Goal: Task Accomplishment & Management: Manage account settings

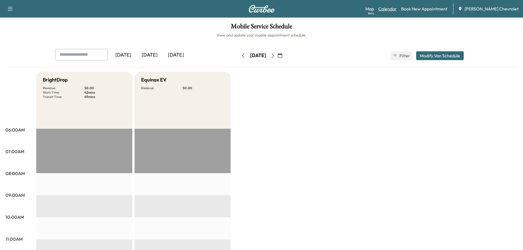
click at [393, 7] on link "Calendar" at bounding box center [388, 8] width 18 height 7
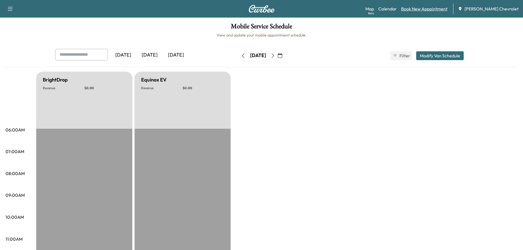
click at [425, 9] on link "Book New Appointment" at bounding box center [424, 8] width 46 height 7
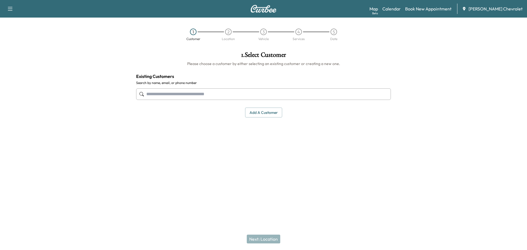
click at [277, 94] on input "text" at bounding box center [263, 94] width 255 height 12
click at [244, 95] on input "text" at bounding box center [263, 94] width 255 height 12
click at [182, 92] on input "text" at bounding box center [263, 94] width 255 height 12
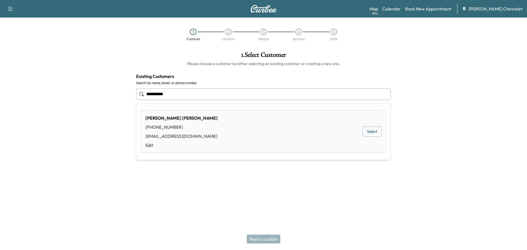
click at [286, 126] on div "[PERSON_NAME] [PHONE_NUMBER] [EMAIL_ADDRESS][DOMAIN_NAME] Edit Select" at bounding box center [264, 131] width 246 height 43
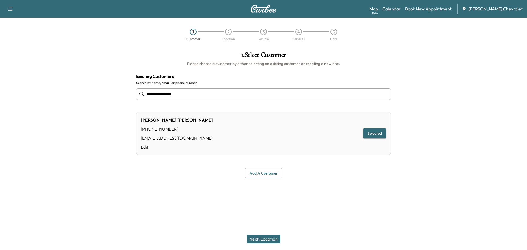
type input "**********"
click at [374, 135] on button "Selected" at bounding box center [374, 134] width 23 height 10
click at [378, 133] on button "Selected" at bounding box center [374, 134] width 23 height 10
click at [265, 238] on button "Next: Location" at bounding box center [264, 239] width 34 height 9
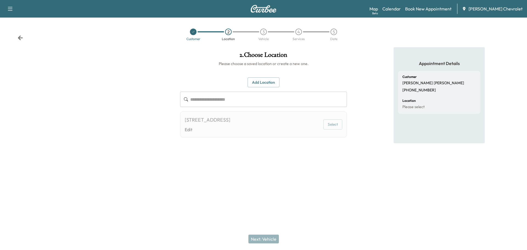
click at [230, 119] on div "[STREET_ADDRESS]" at bounding box center [208, 120] width 46 height 8
click at [334, 124] on button "Select" at bounding box center [333, 125] width 19 height 10
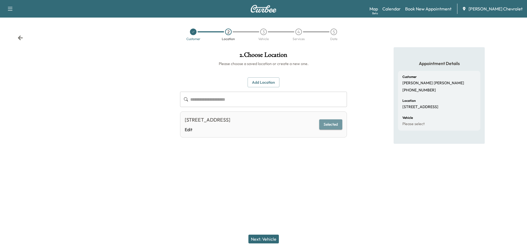
click at [329, 126] on button "Selected" at bounding box center [331, 125] width 23 height 10
click at [265, 240] on button "Next: Vehicle" at bounding box center [264, 239] width 30 height 9
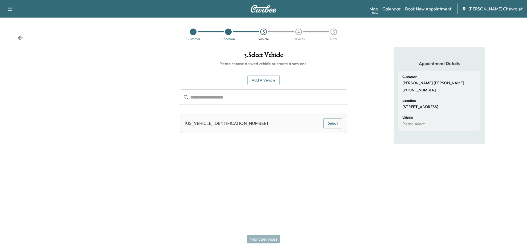
click at [333, 125] on button "Select" at bounding box center [333, 123] width 19 height 10
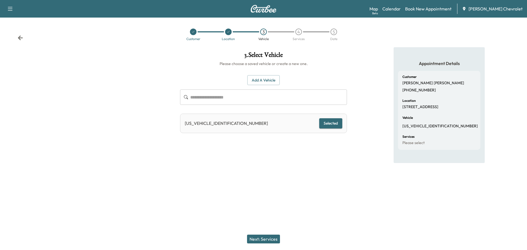
click at [274, 238] on button "Next: Services" at bounding box center [263, 239] width 33 height 9
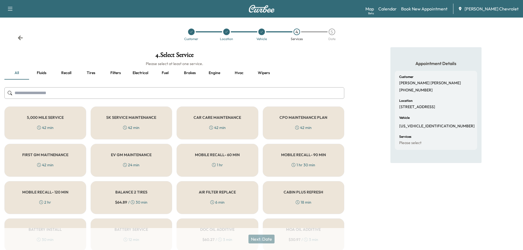
click at [232, 120] on h5 "CAR CARE MAINTENANCE" at bounding box center [218, 118] width 48 height 4
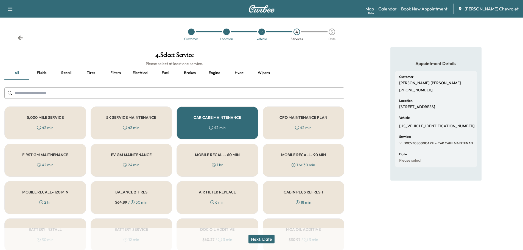
click at [265, 241] on button "Next: Date" at bounding box center [262, 239] width 26 height 9
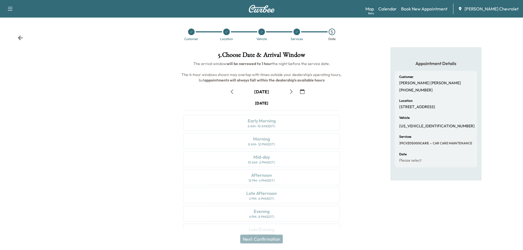
click at [291, 91] on icon "button" at bounding box center [291, 92] width 4 height 4
click at [290, 92] on icon "button" at bounding box center [291, 92] width 4 height 4
click at [318, 136] on div "Morning 8 AM - 12 PM (EDT)" at bounding box center [261, 141] width 157 height 16
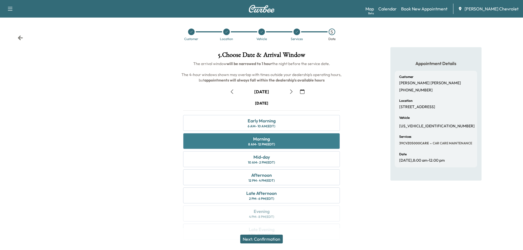
click at [318, 136] on div "Morning 8 AM - 12 PM (EDT)" at bounding box center [261, 141] width 157 height 16
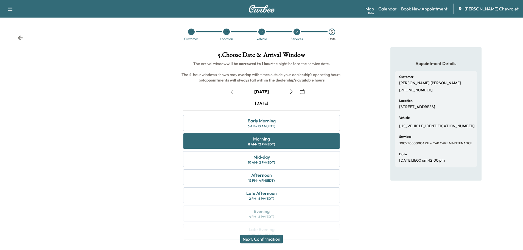
click at [277, 237] on button "Next: Confirmation" at bounding box center [261, 239] width 43 height 9
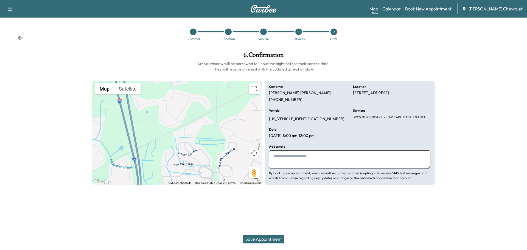
click at [302, 157] on textarea at bounding box center [350, 160] width 162 height 18
type textarea "**********"
click at [251, 237] on button "Save Appointment" at bounding box center [263, 239] width 41 height 9
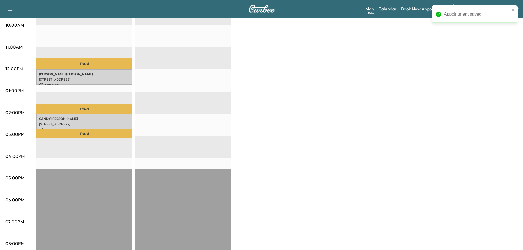
scroll to position [128, 0]
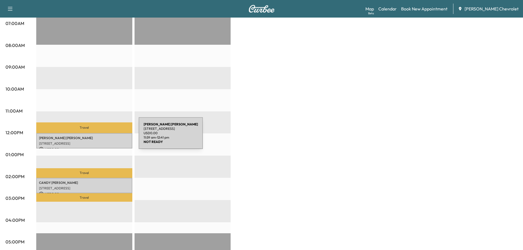
click at [98, 137] on p "[PERSON_NAME]" at bounding box center [84, 138] width 91 height 4
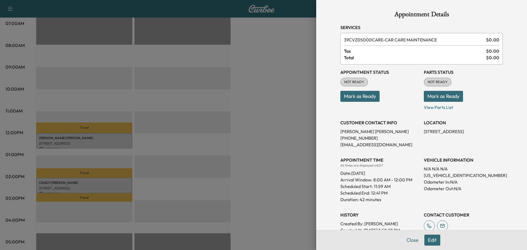
click at [449, 174] on p "[US_VEHICLE_IDENTIFICATION_NUMBER]" at bounding box center [463, 175] width 79 height 7
copy p "[US_VEHICLE_IDENTIFICATION_NUMBER]"
click at [282, 134] on div at bounding box center [263, 125] width 527 height 250
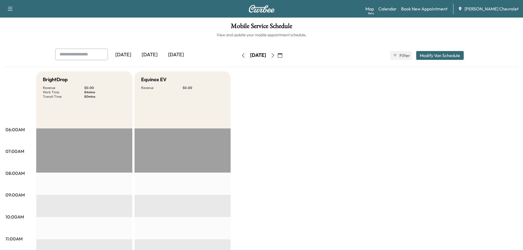
scroll to position [0, 0]
click at [223, 58] on div "[DATE] [DATE] [DATE] [DATE] October 2025 S M T W T F S 28 29 30 1 2 3 4 5 6 7 8…" at bounding box center [262, 56] width 422 height 14
click at [241, 57] on icon "button" at bounding box center [243, 56] width 4 height 4
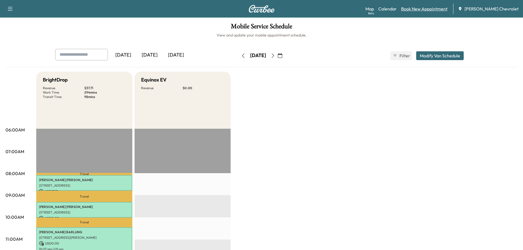
click at [435, 10] on link "Book New Appointment" at bounding box center [424, 8] width 46 height 7
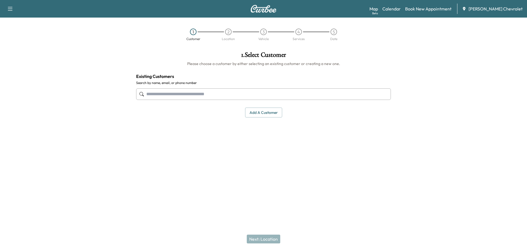
drag, startPoint x: 212, startPoint y: 100, endPoint x: 212, endPoint y: 97, distance: 3.0
click at [212, 98] on div at bounding box center [263, 94] width 255 height 18
click at [213, 96] on input "text" at bounding box center [263, 94] width 255 height 12
paste input "**********"
type input "**********"
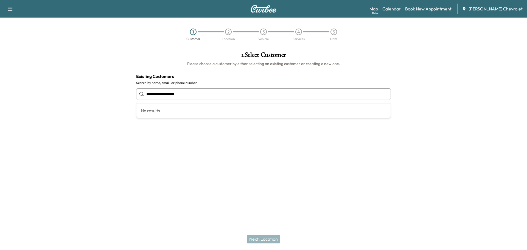
click at [187, 108] on div "No results" at bounding box center [264, 111] width 254 height 14
click at [204, 94] on input "**********" at bounding box center [263, 94] width 255 height 12
click at [201, 98] on input "**********" at bounding box center [263, 94] width 255 height 12
click at [202, 98] on input "**********" at bounding box center [263, 94] width 255 height 12
click at [202, 97] on input "**********" at bounding box center [263, 94] width 255 height 12
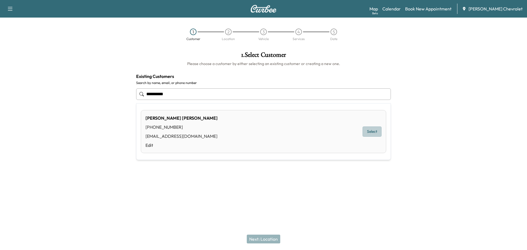
click at [368, 129] on button "Select" at bounding box center [372, 132] width 19 height 10
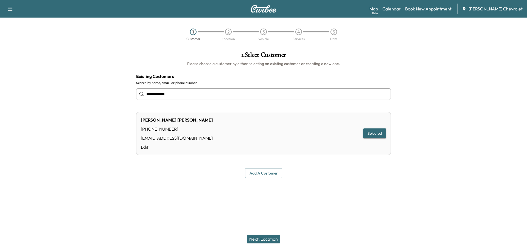
type input "**********"
click at [262, 240] on button "Next: Location" at bounding box center [264, 239] width 34 height 9
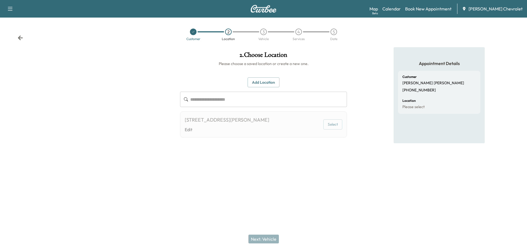
click at [298, 132] on div "[STREET_ADDRESS][PERSON_NAME] Edit Select" at bounding box center [263, 125] width 167 height 26
click at [338, 125] on button "Select" at bounding box center [333, 125] width 19 height 10
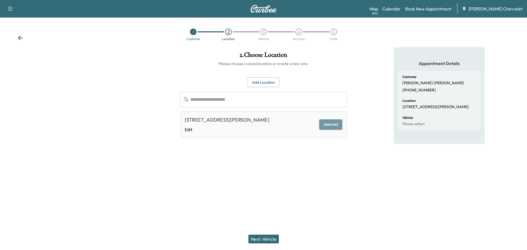
click at [329, 124] on button "Selected" at bounding box center [331, 125] width 23 height 10
click at [329, 123] on button "Selected" at bounding box center [331, 125] width 23 height 10
click at [265, 241] on button "Next: Vehicle" at bounding box center [264, 239] width 30 height 9
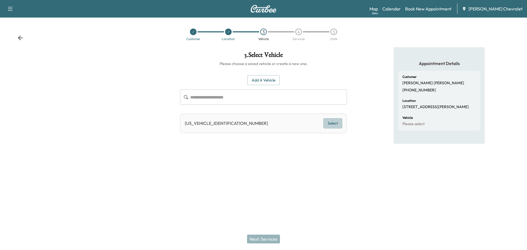
click at [332, 124] on button "Select" at bounding box center [333, 123] width 19 height 10
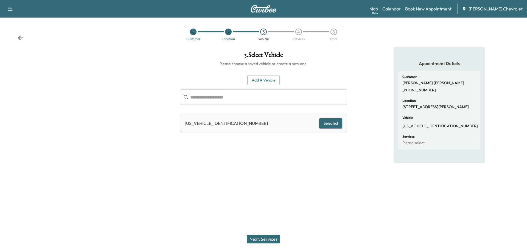
click at [265, 237] on button "Next: Services" at bounding box center [263, 239] width 33 height 9
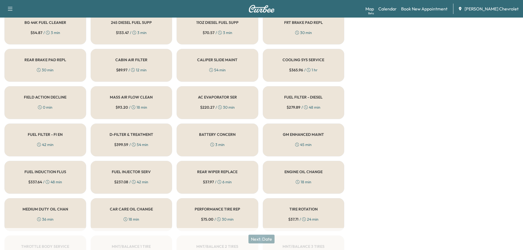
scroll to position [256, 0]
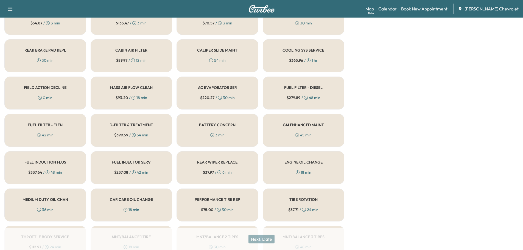
click at [235, 136] on div "BATTERY CONCERN 3 min" at bounding box center [218, 130] width 82 height 33
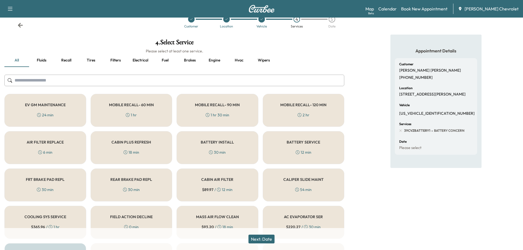
scroll to position [7, 0]
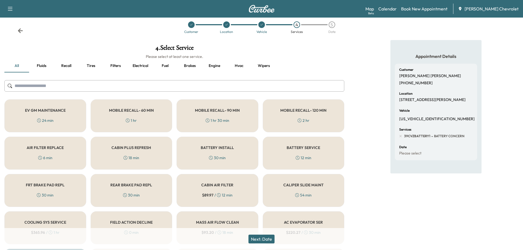
click at [160, 110] on div "MOBILE RECALL- 60 MIN 1 hr" at bounding box center [132, 115] width 82 height 33
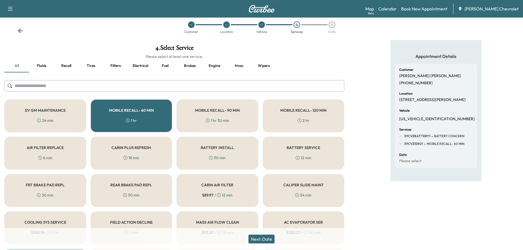
click at [265, 240] on button "Next: Date" at bounding box center [262, 239] width 26 height 9
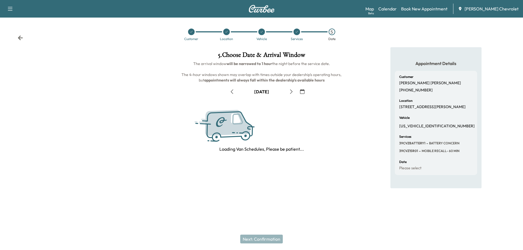
scroll to position [0, 0]
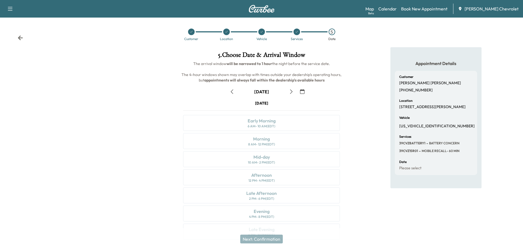
click at [288, 91] on button "button" at bounding box center [291, 91] width 9 height 9
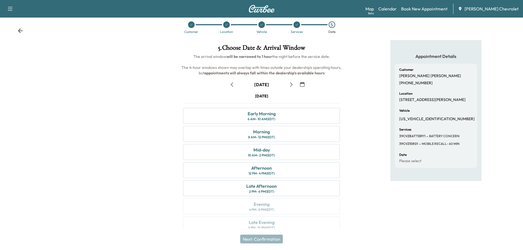
scroll to position [14, 0]
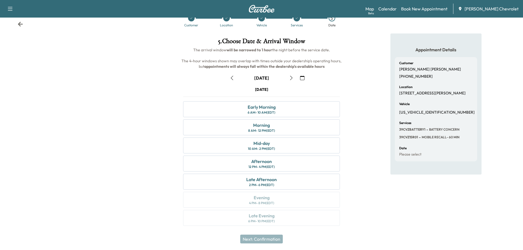
click at [358, 149] on div "Appointment Details Customer [PERSON_NAME] [PHONE_NUMBER] Location [STREET_ADDR…" at bounding box center [436, 133] width 174 height 199
click at [374, 141] on div "Appointment Details Customer [PERSON_NAME] [PHONE_NUMBER] Location [STREET_ADDR…" at bounding box center [436, 133] width 174 height 199
click at [378, 167] on div "Appointment Details Customer [PERSON_NAME] [PHONE_NUMBER] Location [STREET_ADDR…" at bounding box center [436, 133] width 174 height 199
click at [290, 151] on div "Mid-day 10 AM - 2 PM (EDT)" at bounding box center [261, 146] width 157 height 16
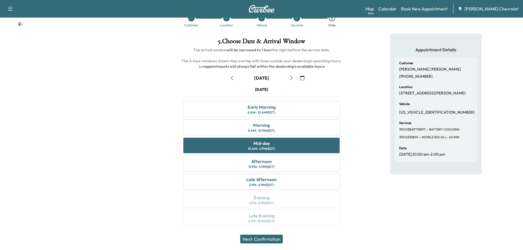
click at [409, 207] on div "Appointment Details Customer [PERSON_NAME] [PHONE_NUMBER] Location [STREET_ADDR…" at bounding box center [436, 133] width 91 height 199
click at [405, 233] on div "Next: Confirmation" at bounding box center [261, 239] width 523 height 22
click at [264, 236] on button "Next: Confirmation" at bounding box center [261, 239] width 43 height 9
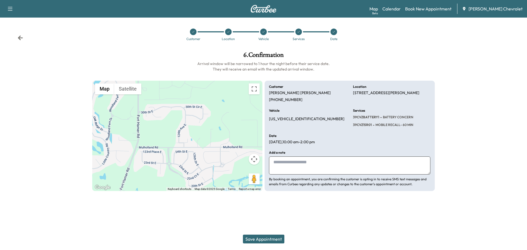
click at [301, 166] on textarea at bounding box center [350, 166] width 162 height 18
click at [278, 243] on button "Save Appointment" at bounding box center [263, 239] width 41 height 9
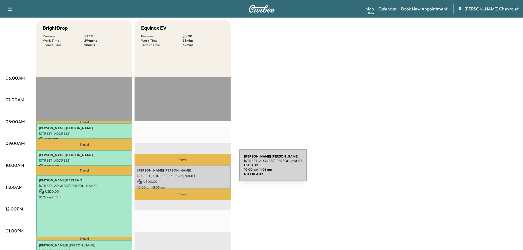
scroll to position [64, 0]
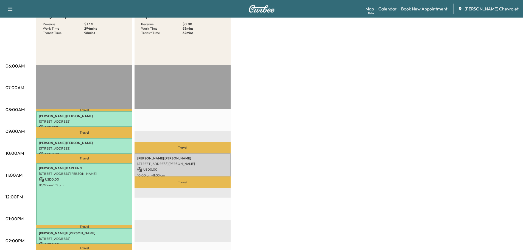
click at [270, 191] on div "BrightDrop Revenue $ 37.71 Work Time 294 mins Transit Time 98 mins Travel [PERS…" at bounding box center [277, 214] width 482 height 412
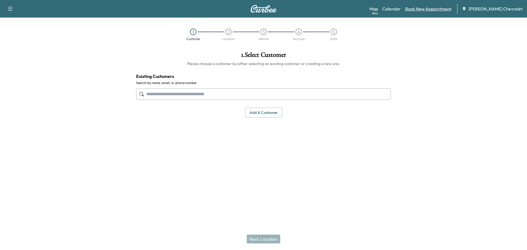
click at [431, 9] on link "Book New Appointment" at bounding box center [429, 8] width 46 height 7
click at [401, 10] on link "Calendar" at bounding box center [392, 8] width 18 height 7
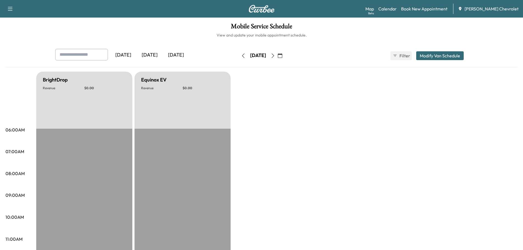
click at [275, 55] on icon "button" at bounding box center [273, 56] width 4 height 4
click at [275, 56] on icon "button" at bounding box center [273, 56] width 4 height 4
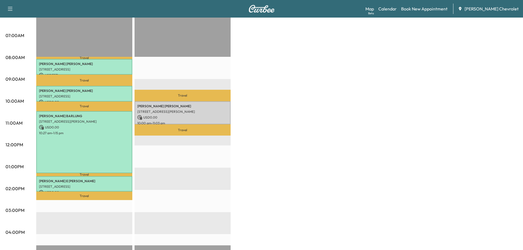
scroll to position [128, 0]
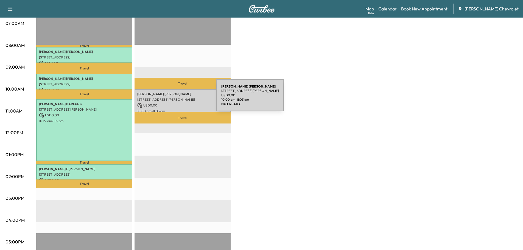
click at [175, 99] on p "[STREET_ADDRESS][PERSON_NAME]" at bounding box center [182, 100] width 91 height 4
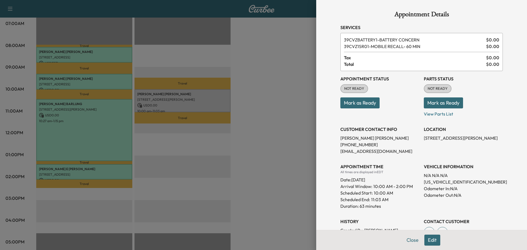
click at [290, 179] on div at bounding box center [263, 125] width 527 height 250
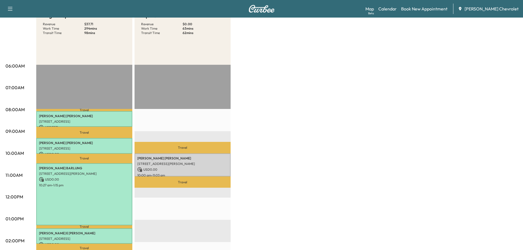
scroll to position [0, 0]
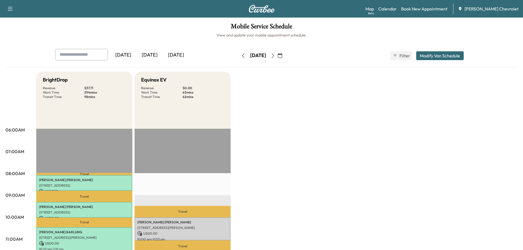
click at [275, 55] on icon "button" at bounding box center [273, 56] width 4 height 4
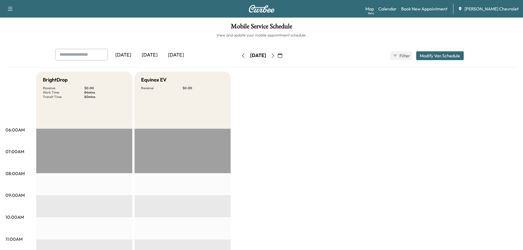
click at [241, 54] on icon "button" at bounding box center [243, 56] width 4 height 4
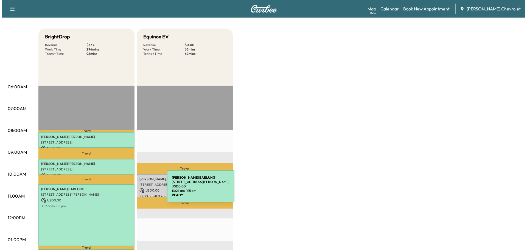
scroll to position [64, 0]
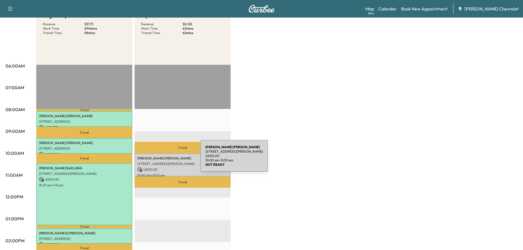
click at [162, 160] on div "JARED CLARK 2603 124TH AVE E, PARRISH,FL 34219, USA USD 0.00 10:00 am - 11:03 am" at bounding box center [183, 165] width 96 height 23
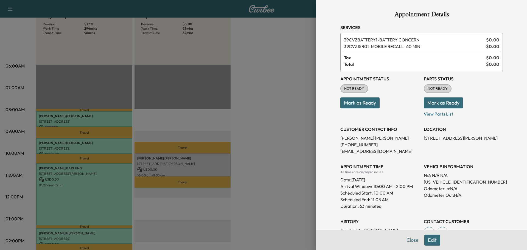
click at [437, 181] on p "[US_VEHICLE_IDENTIFICATION_NUMBER]" at bounding box center [463, 182] width 79 height 7
copy p "[US_VEHICLE_IDENTIFICATION_NUMBER]"
drag, startPoint x: 402, startPoint y: 199, endPoint x: 406, endPoint y: 193, distance: 7.9
click at [402, 199] on div "Scheduled End: 11:03 AM" at bounding box center [380, 199] width 79 height 7
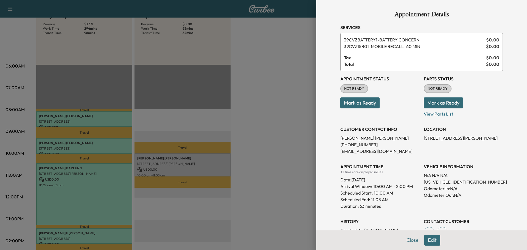
click at [360, 149] on p "[EMAIL_ADDRESS][DOMAIN_NAME]" at bounding box center [380, 151] width 79 height 7
drag, startPoint x: 360, startPoint y: 149, endPoint x: 357, endPoint y: 150, distance: 4.0
click at [357, 150] on p "[EMAIL_ADDRESS][DOMAIN_NAME]" at bounding box center [380, 151] width 79 height 7
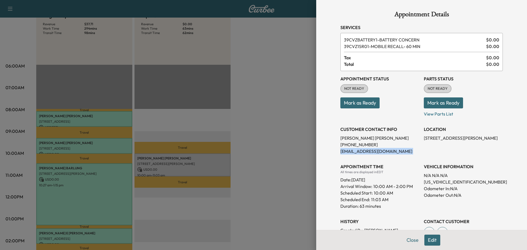
click at [357, 150] on p "[EMAIL_ADDRESS][DOMAIN_NAME]" at bounding box center [380, 151] width 79 height 7
click at [405, 116] on div "Appointment Status NOT READY Mark as Ready" at bounding box center [380, 94] width 79 height 46
drag, startPoint x: 365, startPoint y: 140, endPoint x: 337, endPoint y: 140, distance: 28.0
click at [341, 140] on p "JARED CLARK" at bounding box center [380, 138] width 79 height 7
copy p "JARED CLARK"
